Goal: Submit feedback/report problem: Submit feedback/report problem

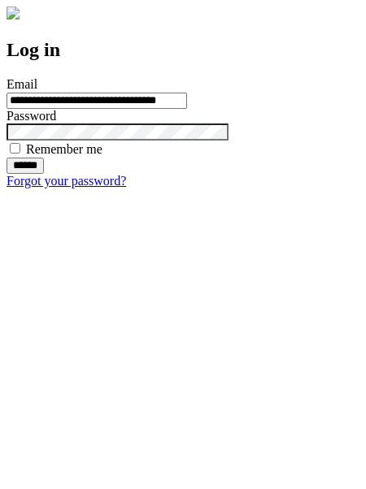
click at [44, 174] on input "******" at bounding box center [24, 166] width 37 height 16
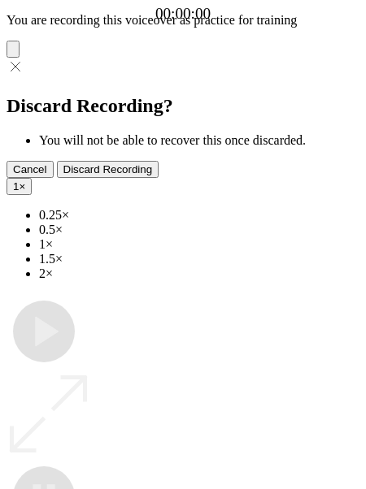
type input "**********"
